Goal: Navigation & Orientation: Find specific page/section

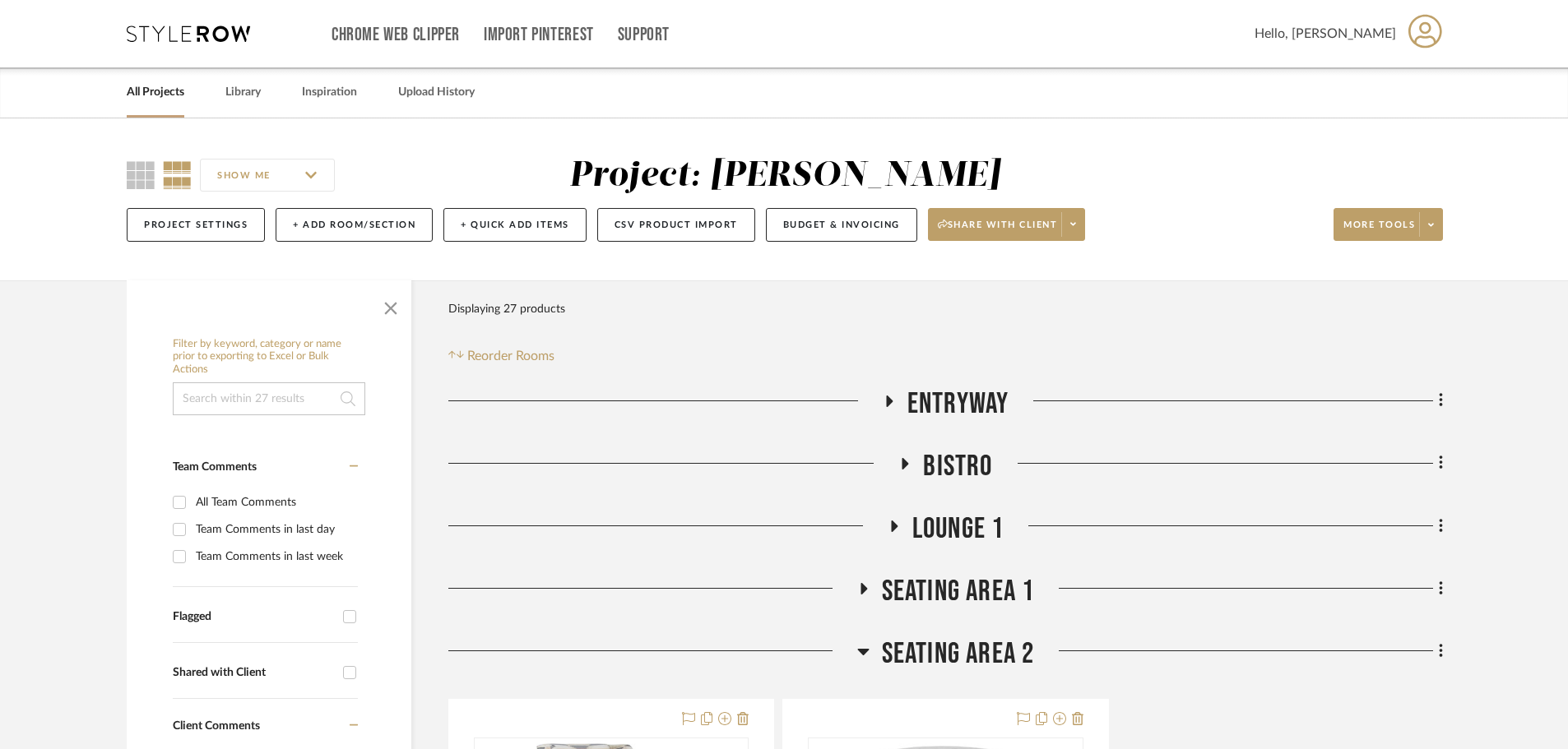
click at [183, 33] on icon at bounding box center [188, 34] width 124 height 17
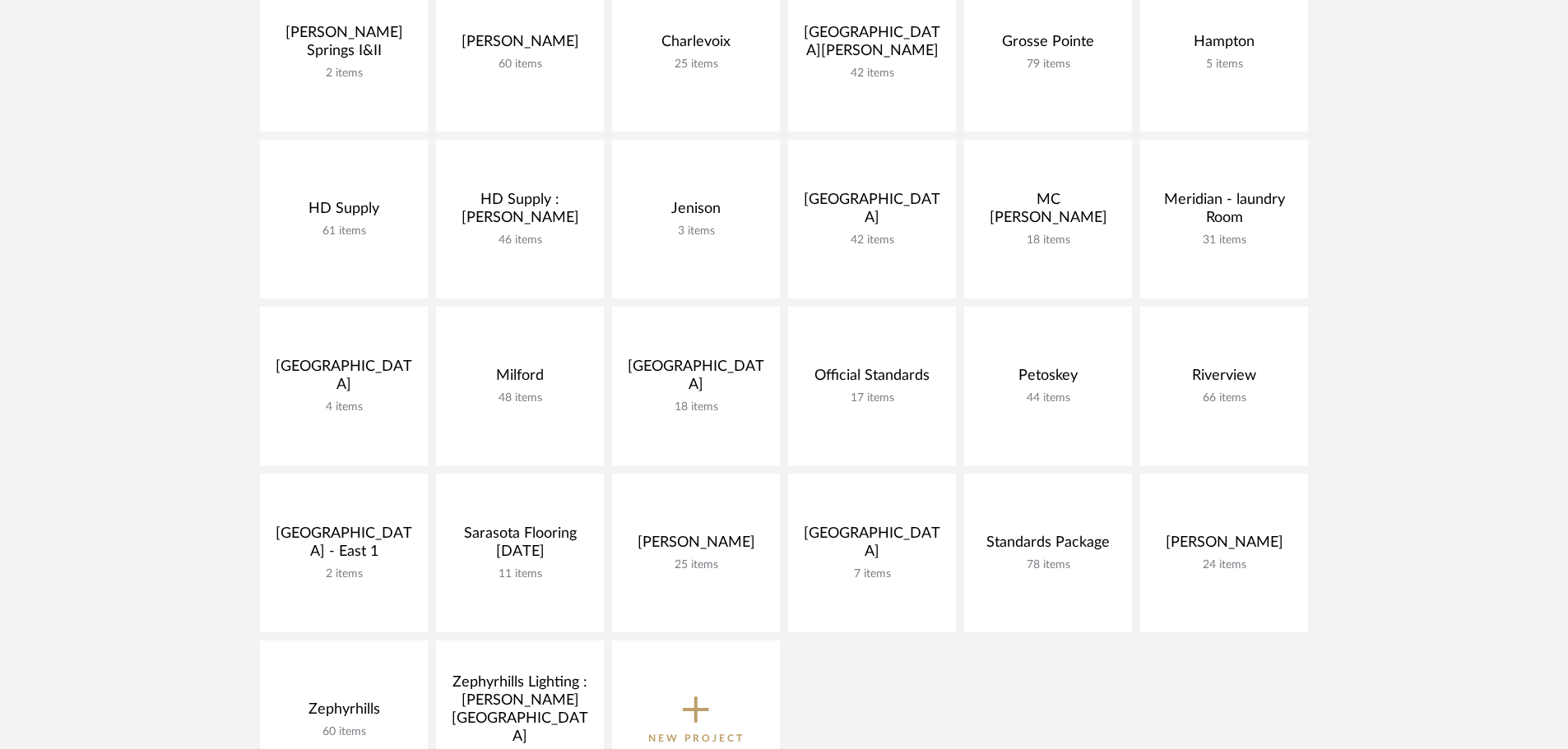
scroll to position [411, 0]
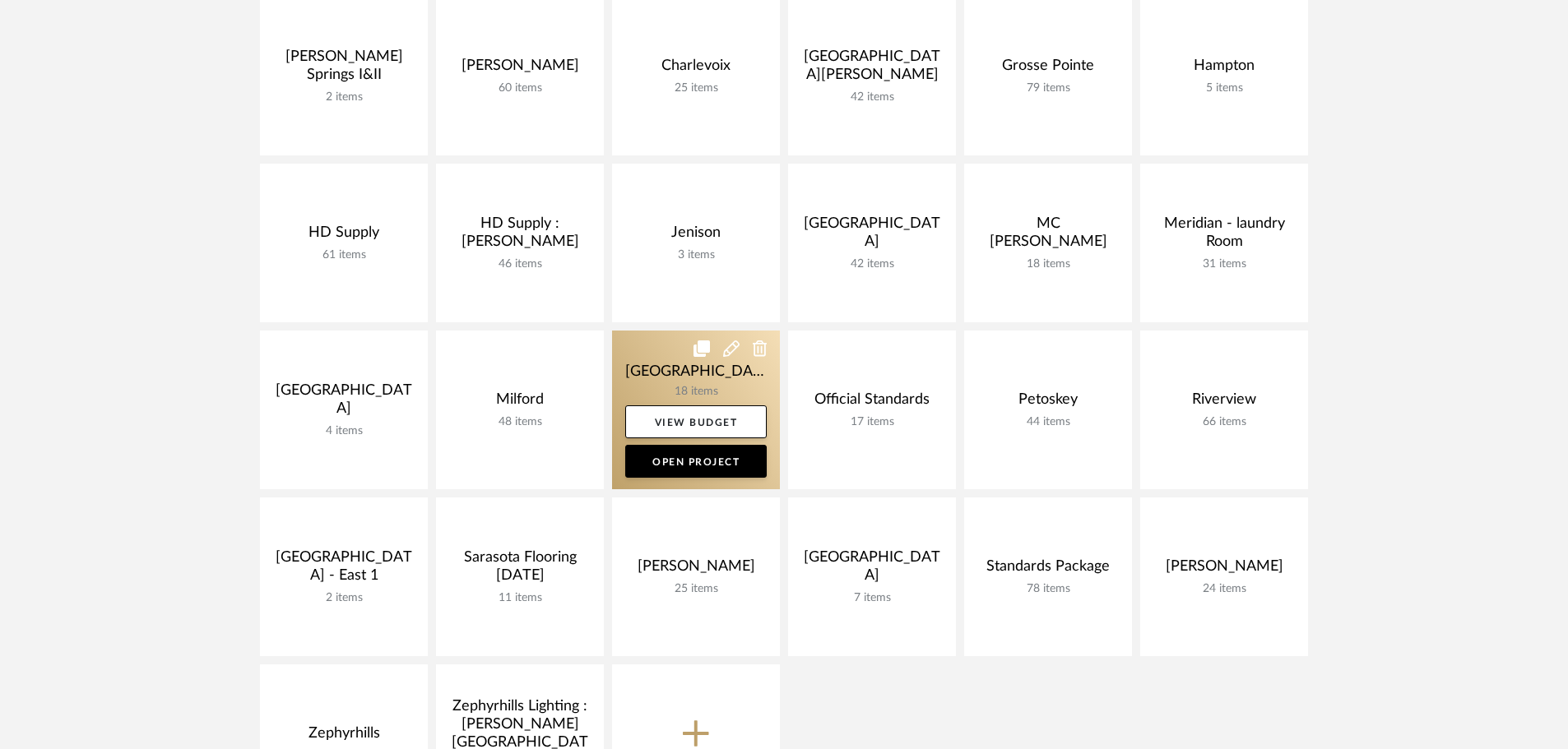
click at [643, 364] on link at bounding box center [696, 410] width 168 height 158
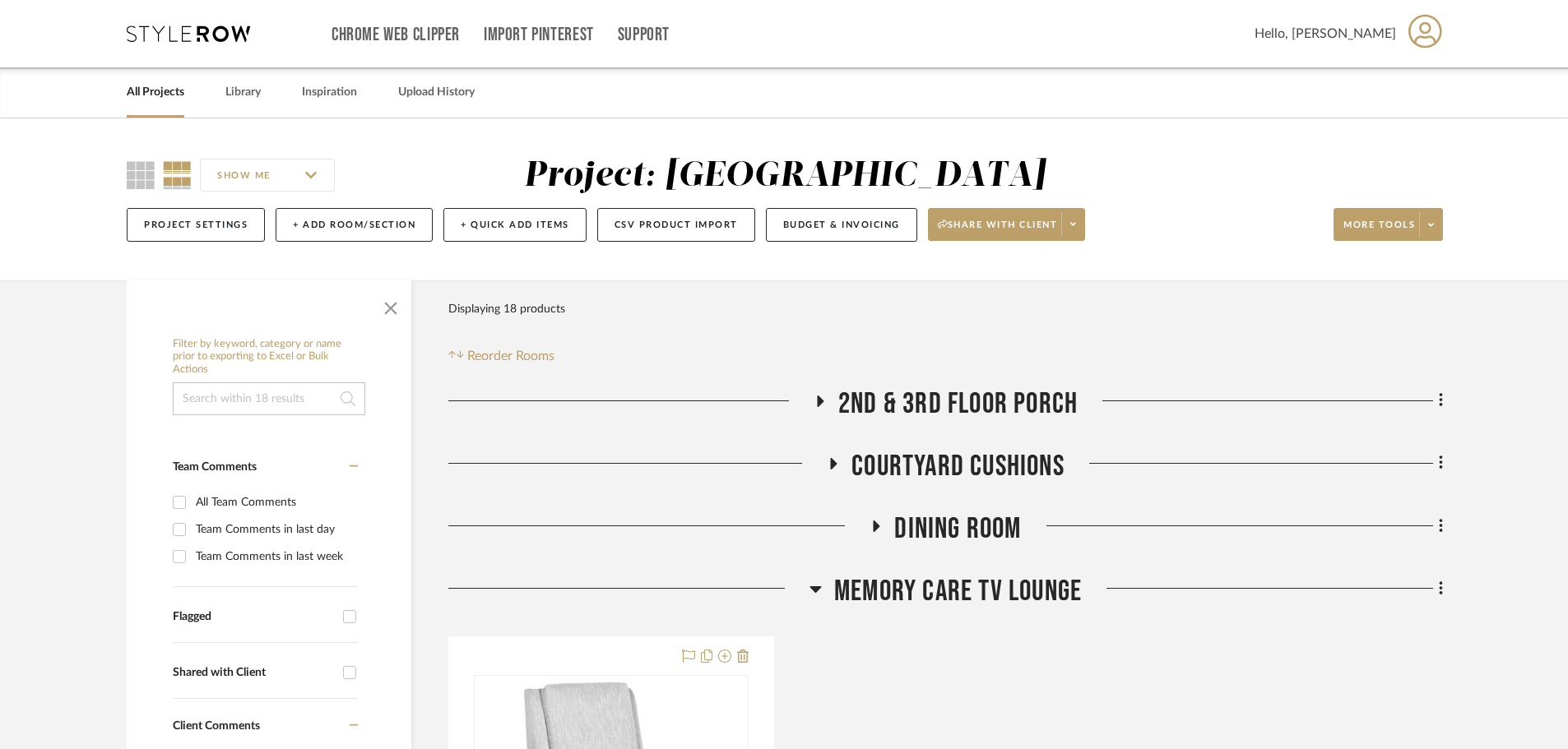
click at [824, 586] on h3 "Memory Care TV Lounge" at bounding box center [945, 591] width 272 height 35
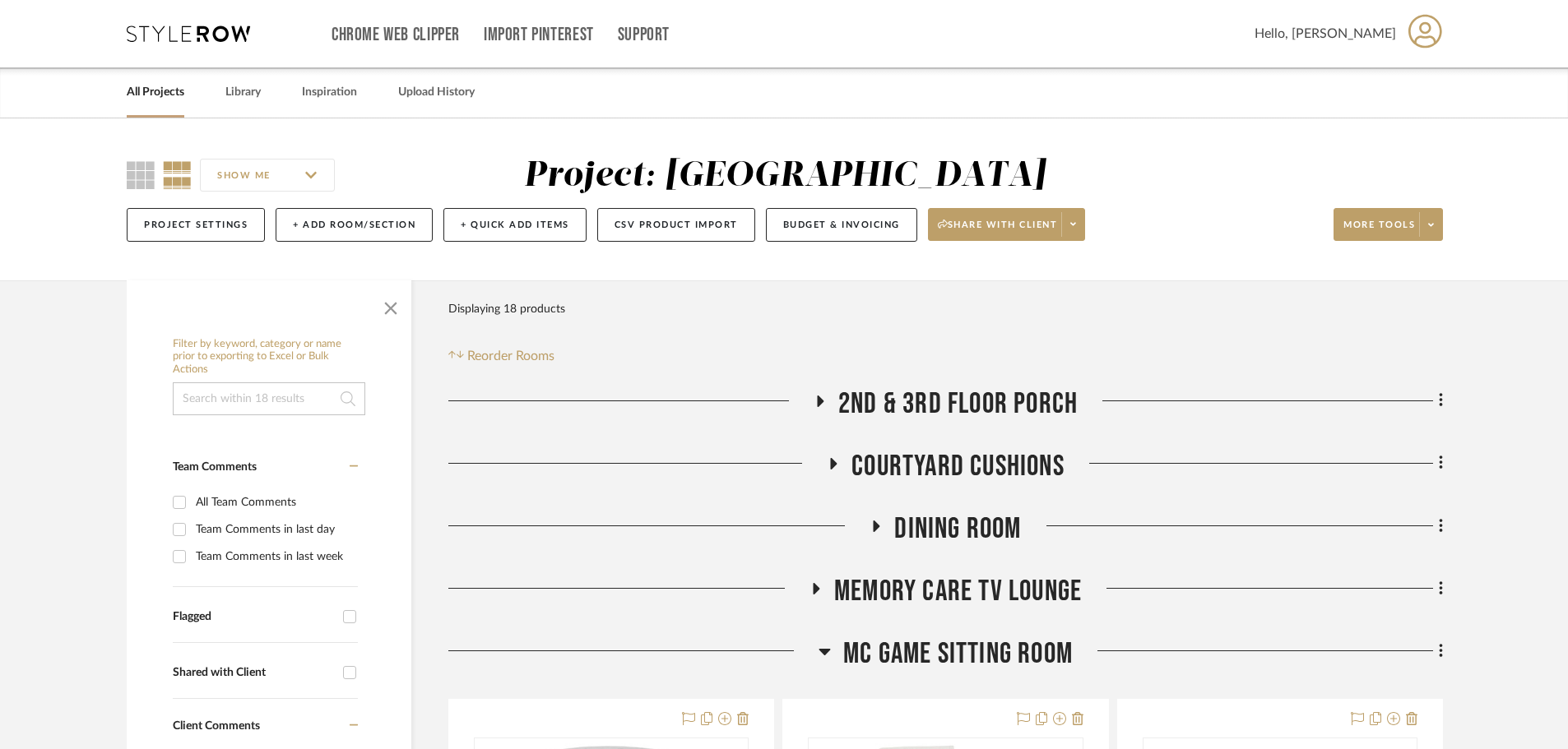
click at [832, 648] on h3 "MC Game Sitting Room" at bounding box center [946, 654] width 254 height 35
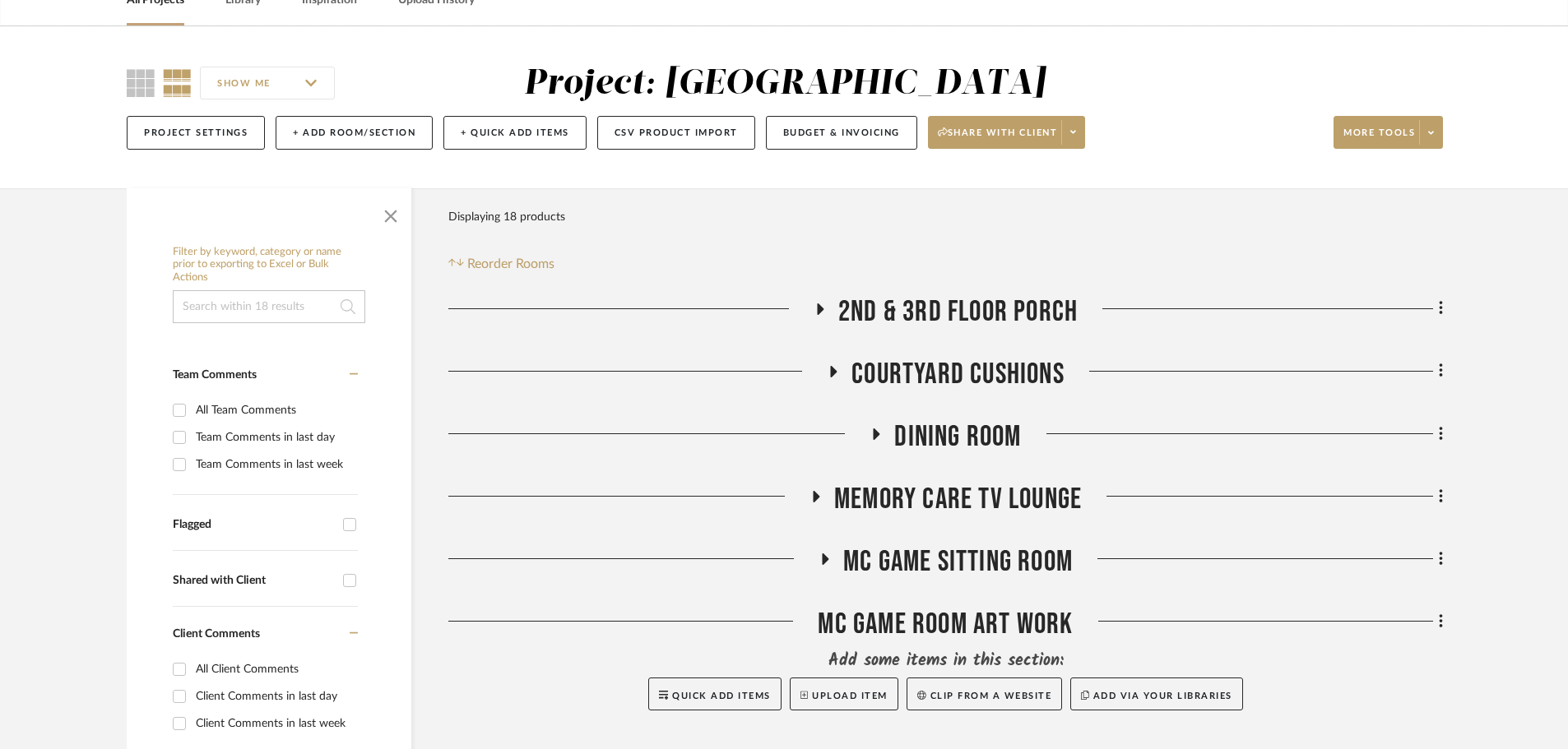
scroll to position [82, 0]
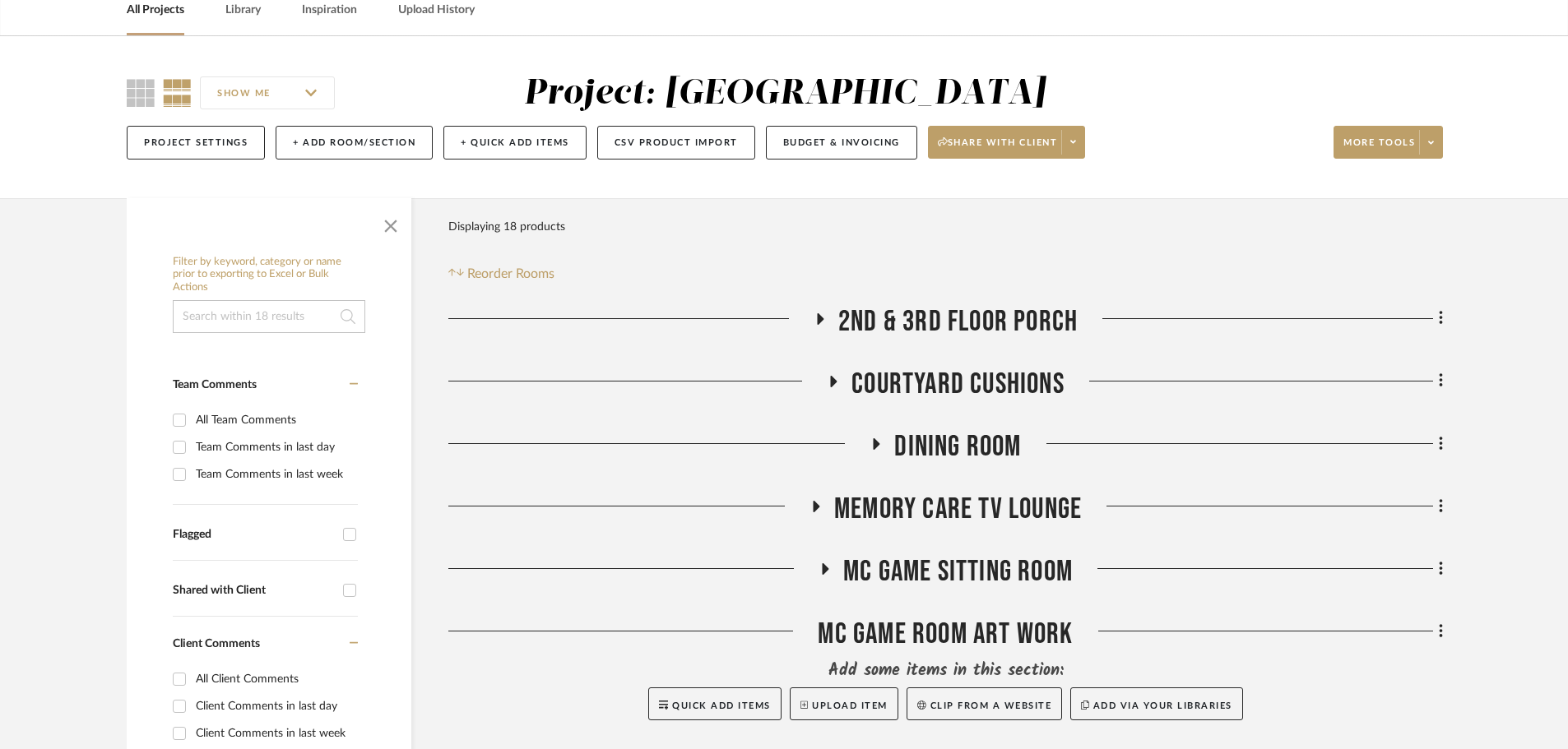
click at [820, 563] on icon at bounding box center [825, 568] width 19 height 12
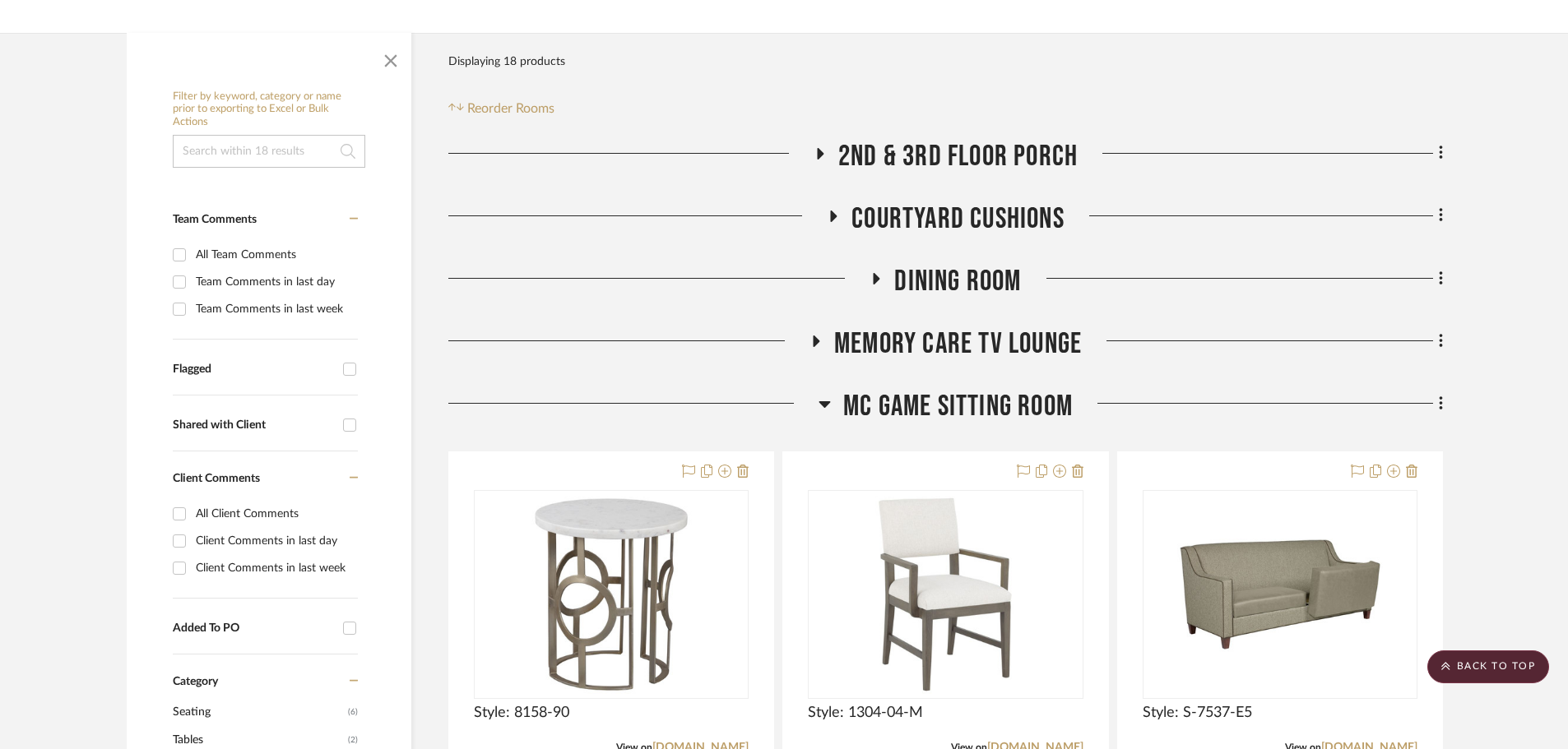
scroll to position [247, 0]
click at [820, 402] on icon at bounding box center [824, 404] width 12 height 19
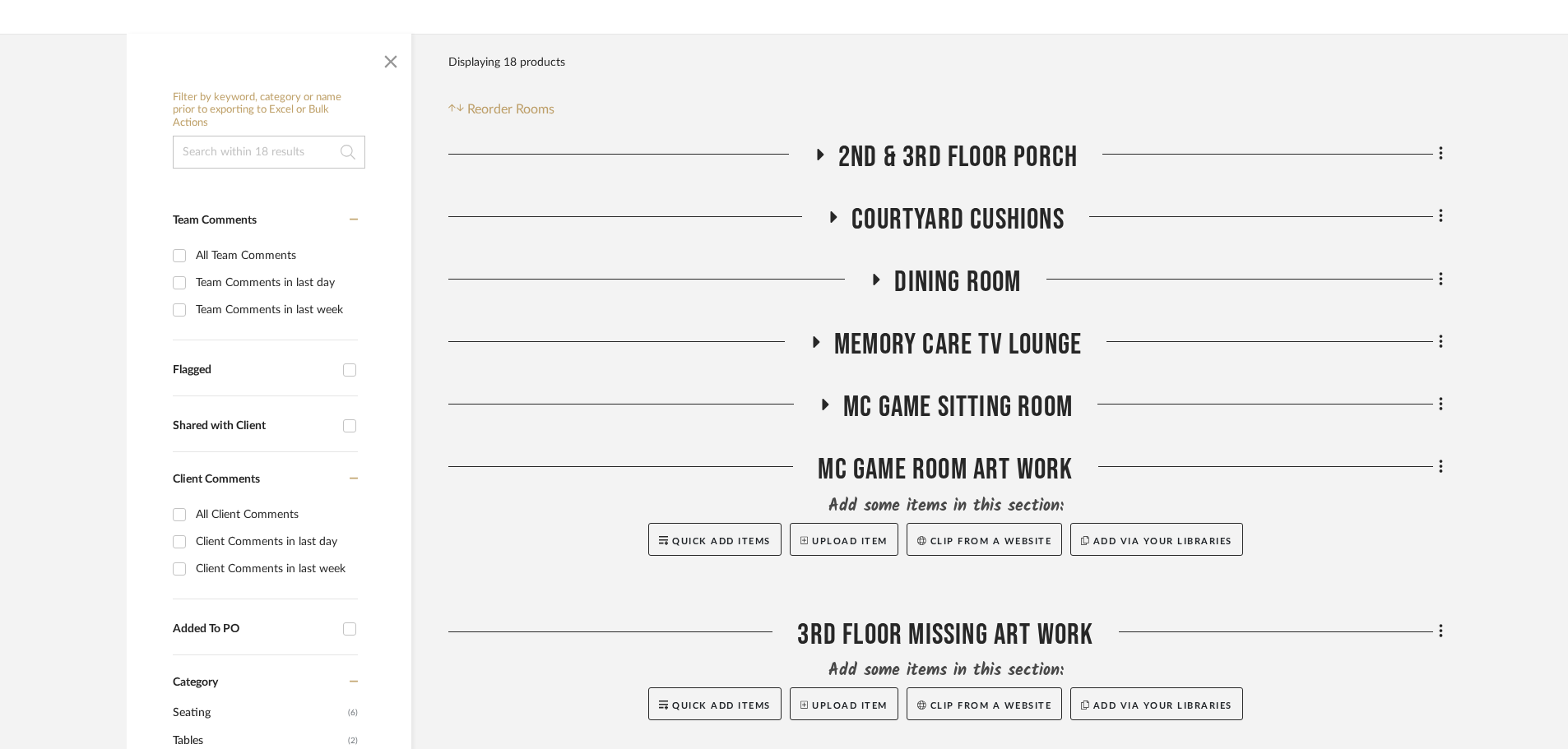
click at [820, 344] on icon at bounding box center [815, 342] width 19 height 12
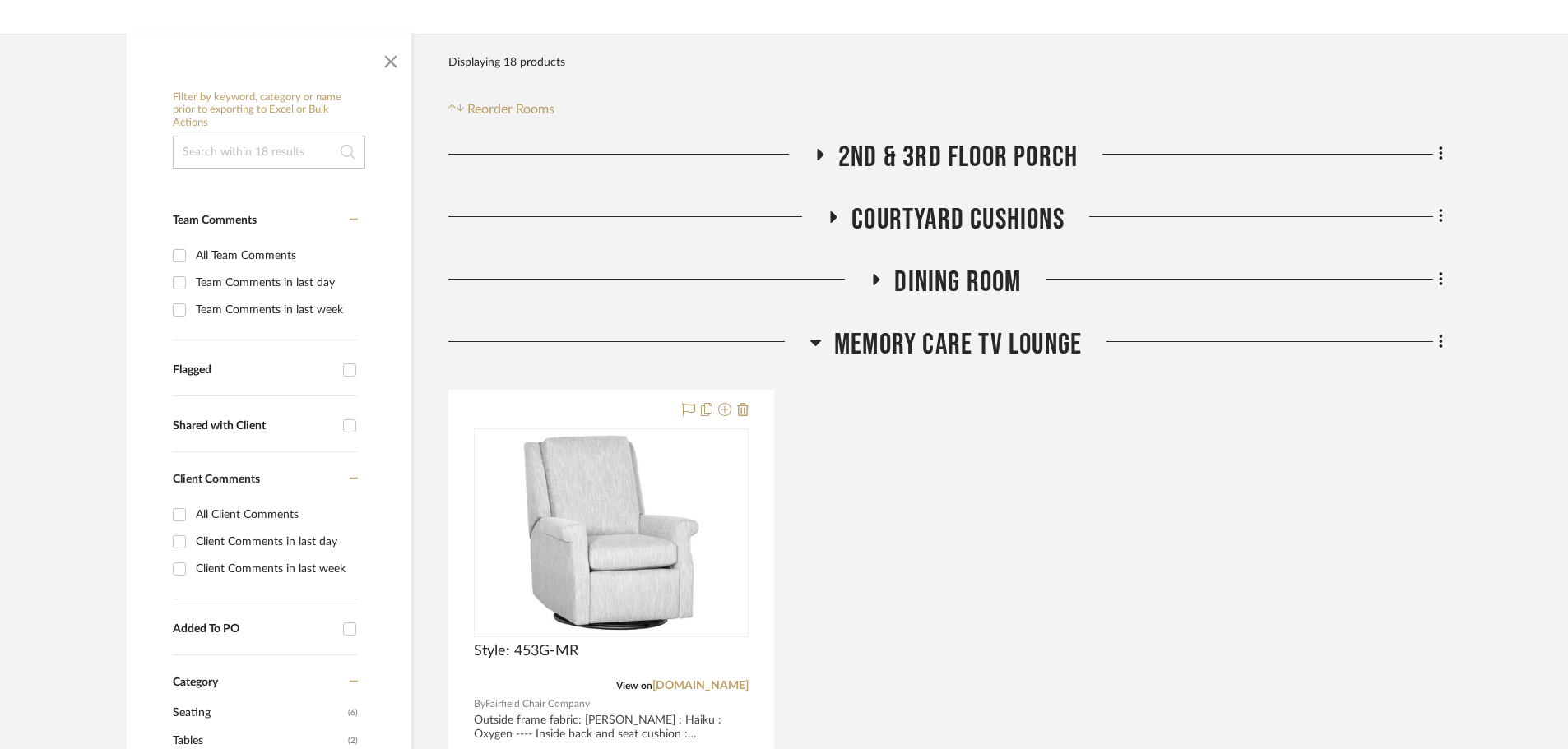
click at [820, 344] on icon at bounding box center [815, 342] width 12 height 19
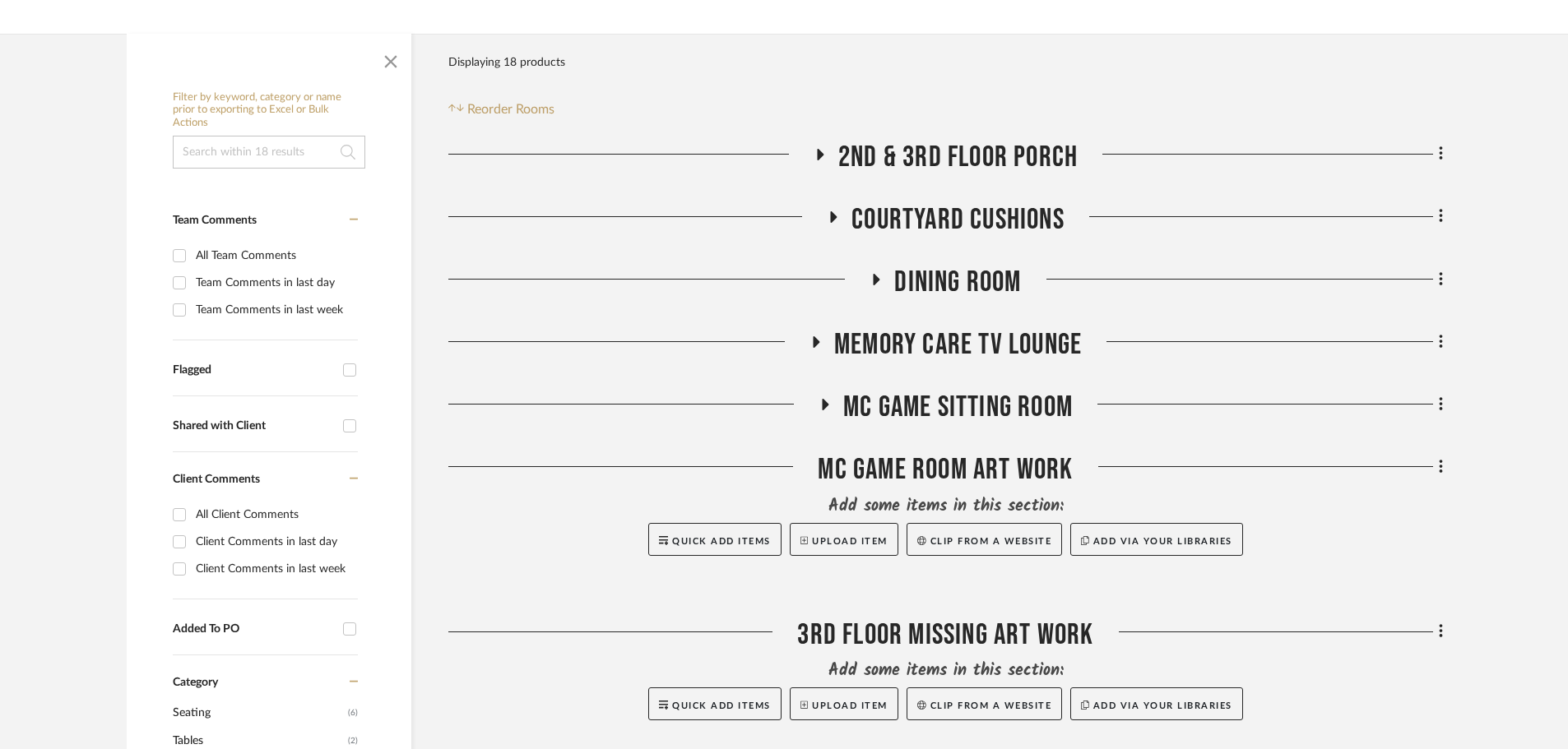
click at [878, 282] on icon at bounding box center [876, 278] width 19 height 12
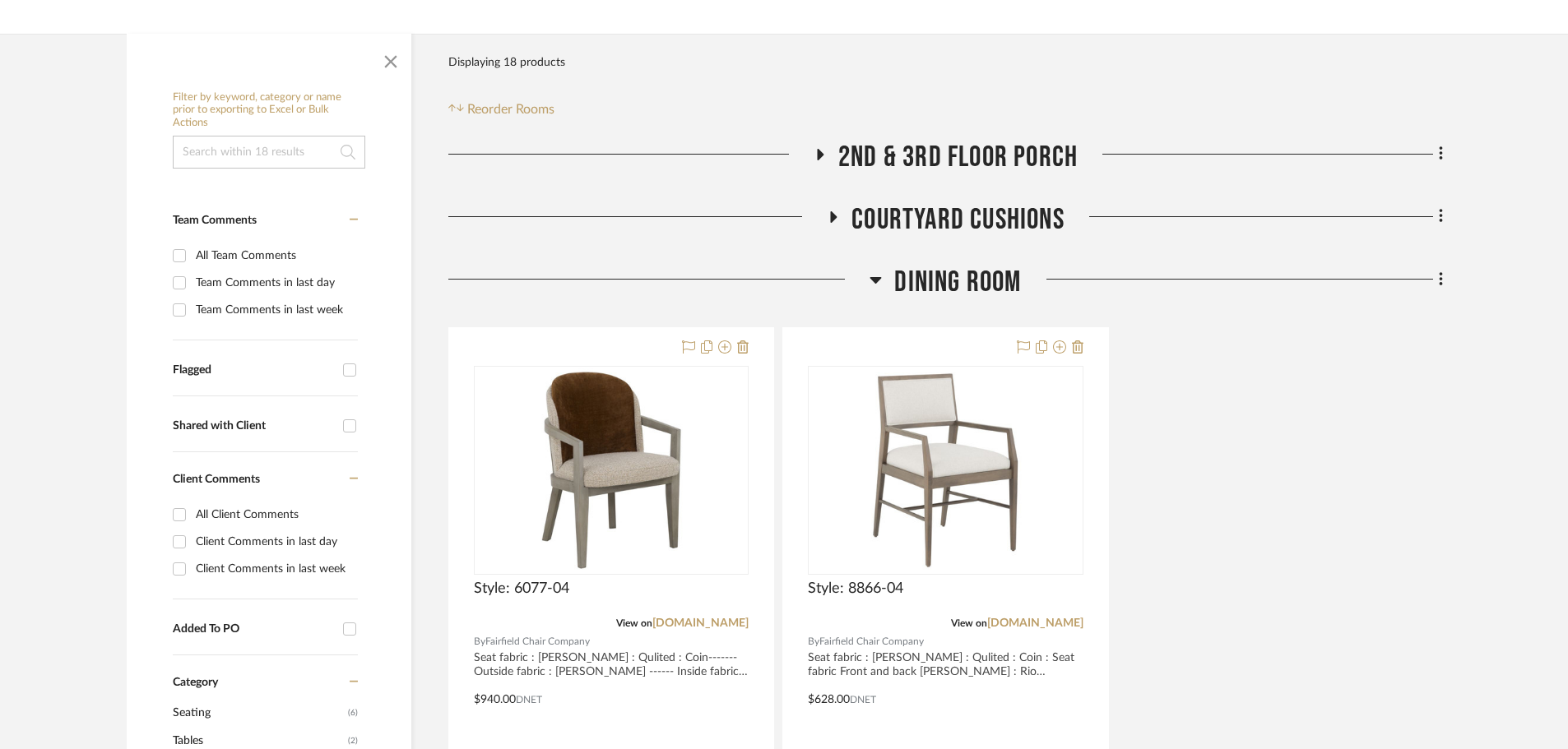
click at [878, 282] on icon at bounding box center [875, 279] width 12 height 19
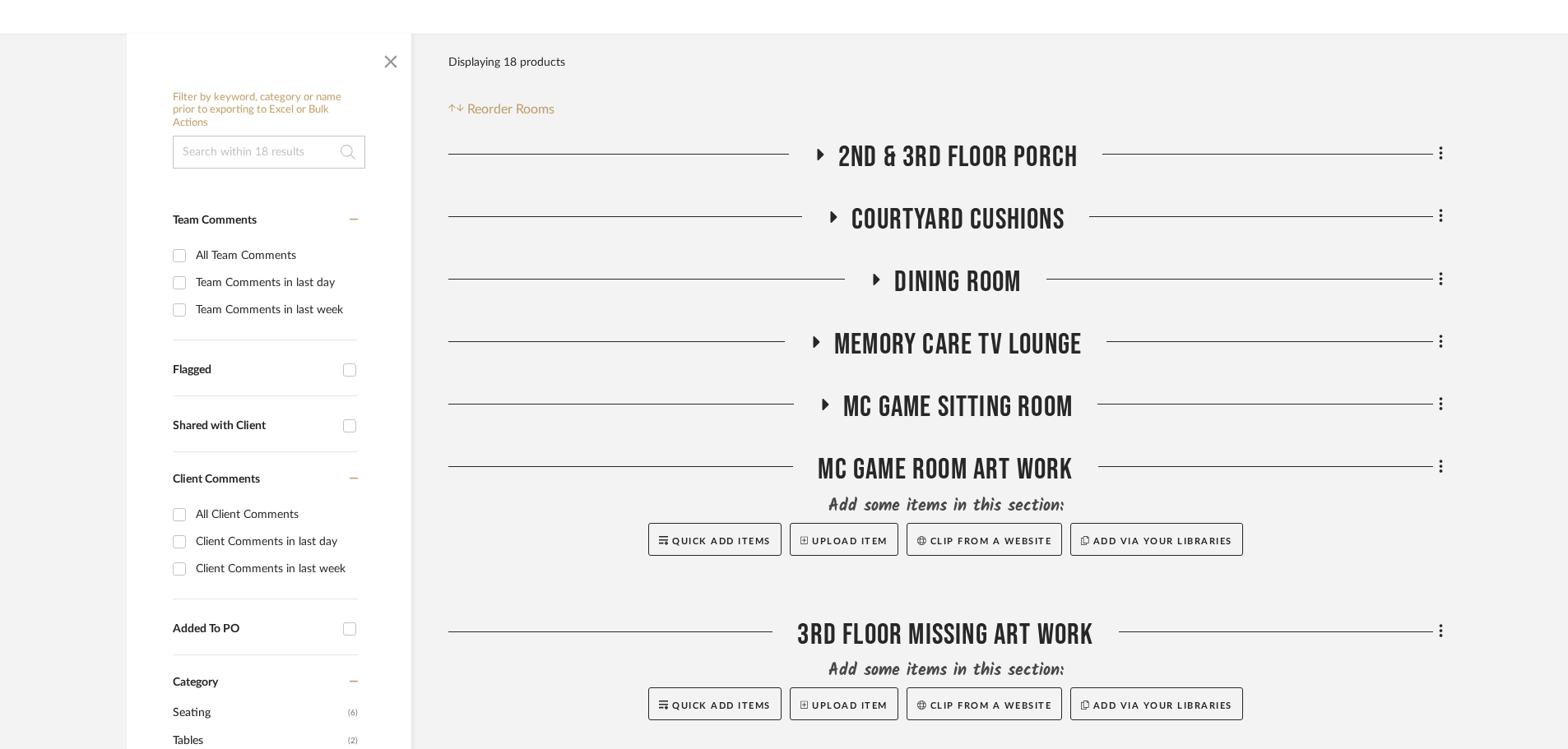
click at [839, 217] on icon at bounding box center [832, 217] width 19 height 12
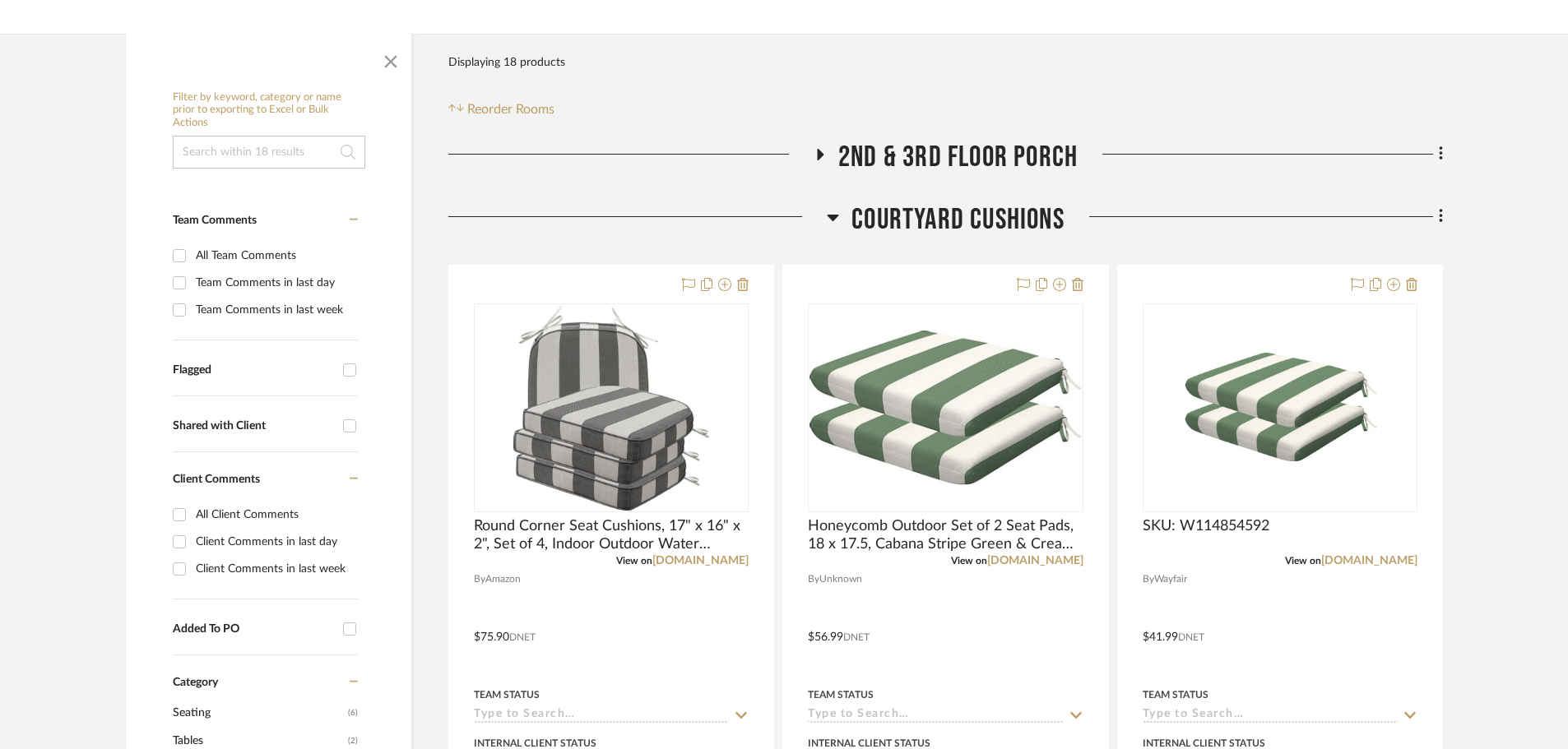
click at [839, 217] on h3 "Courtyard Cushions" at bounding box center [946, 220] width 238 height 35
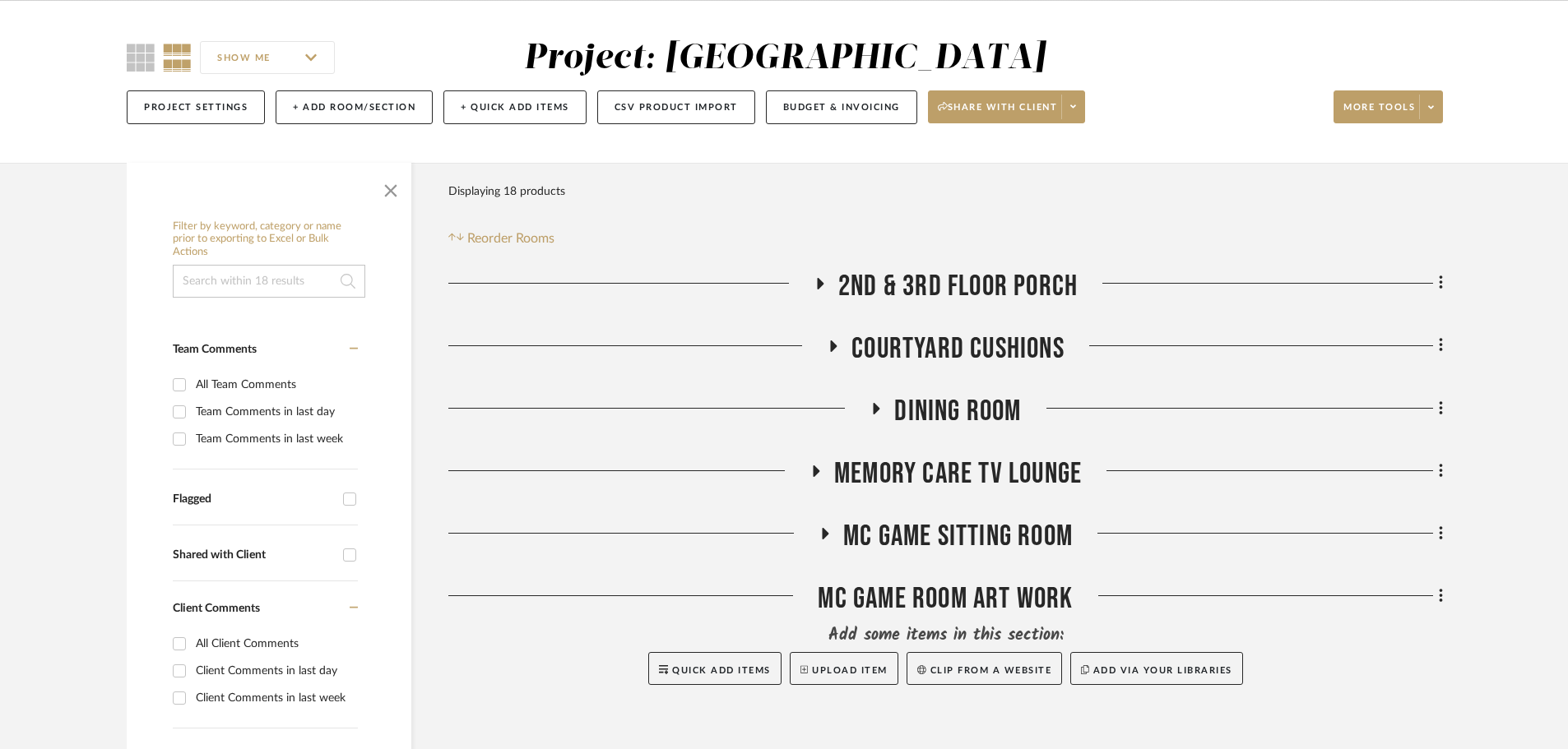
scroll to position [0, 0]
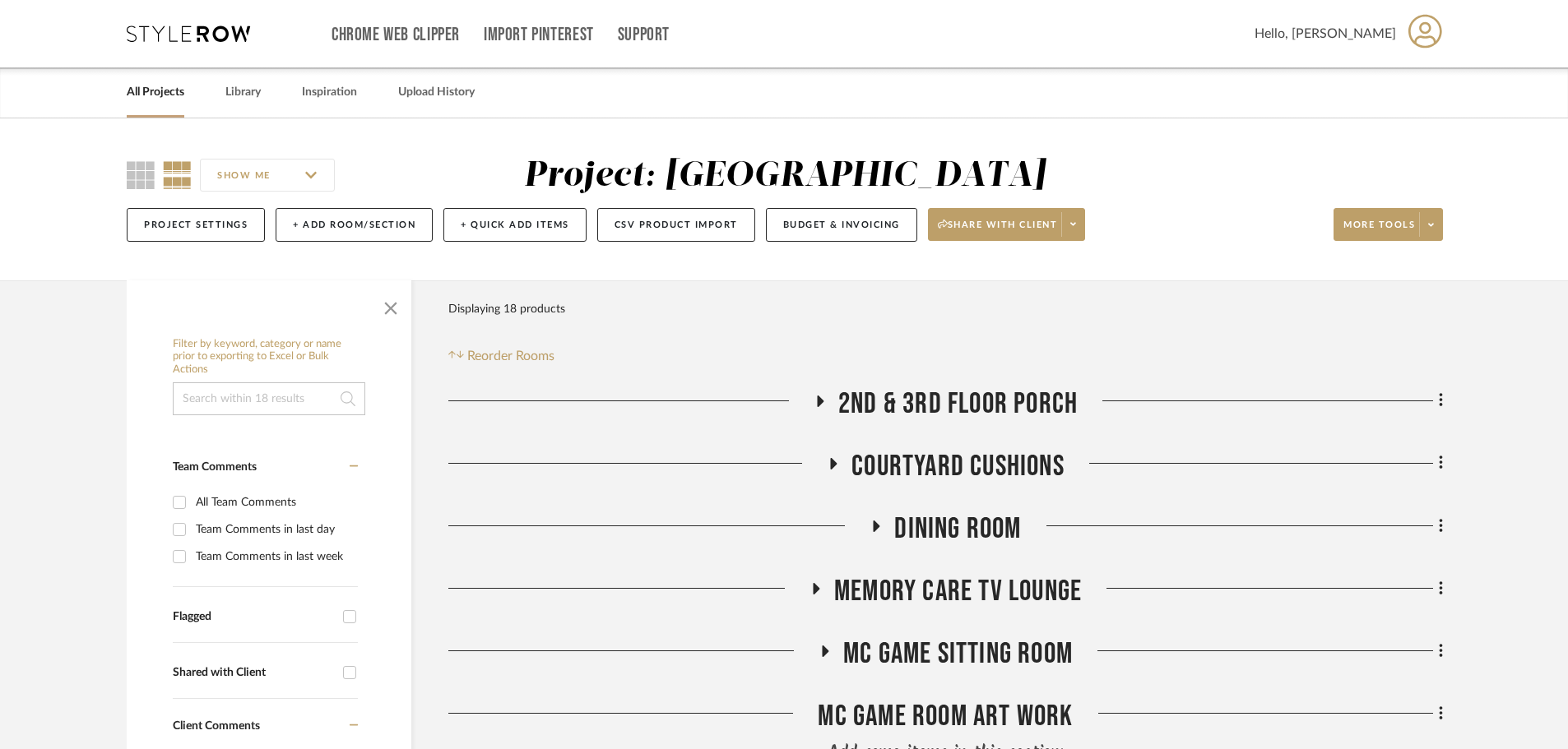
click at [199, 26] on icon at bounding box center [188, 34] width 124 height 17
